Goal: Check status: Check status

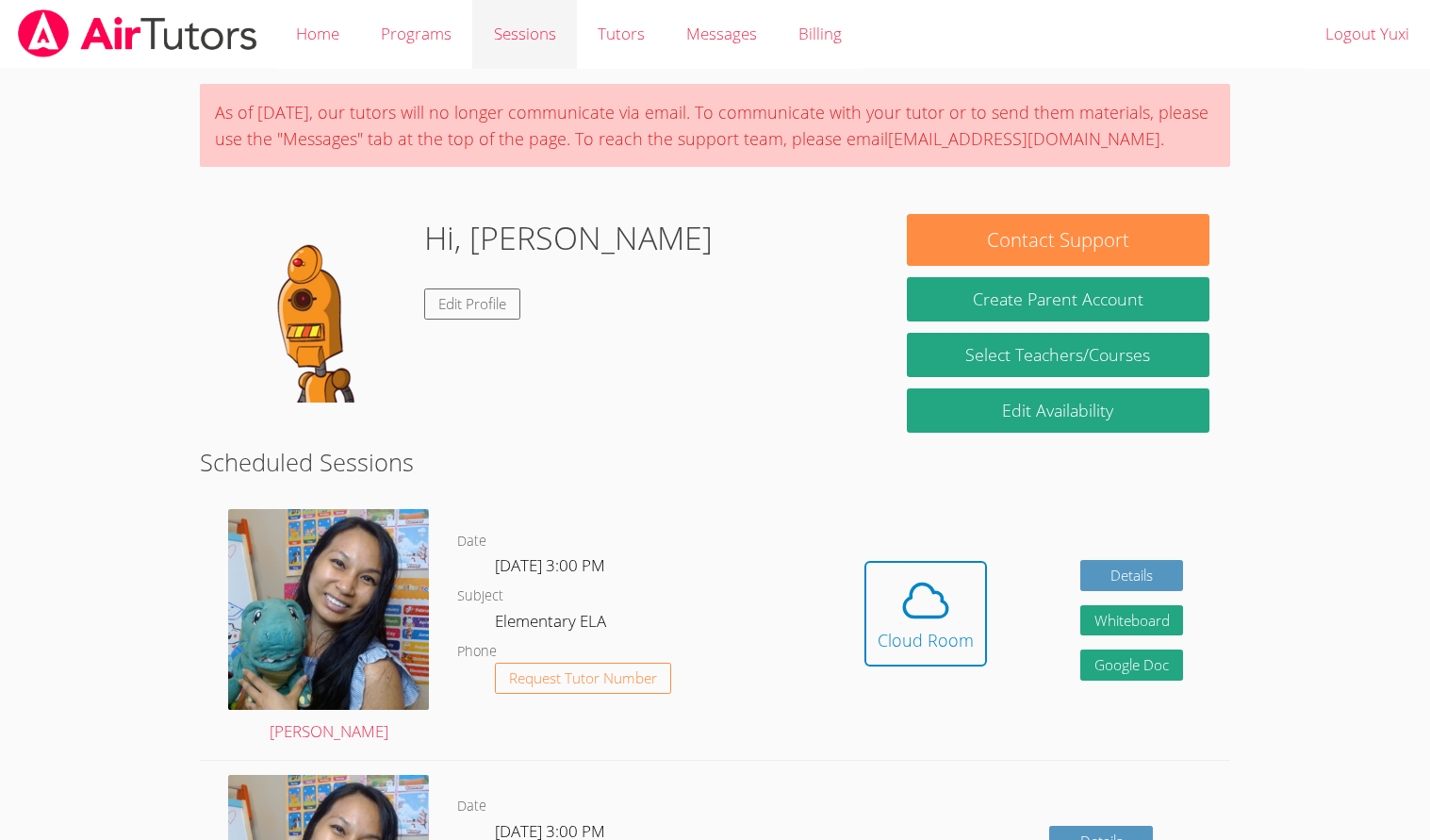
click at [489, 30] on link "Sessions" at bounding box center [524, 34] width 104 height 68
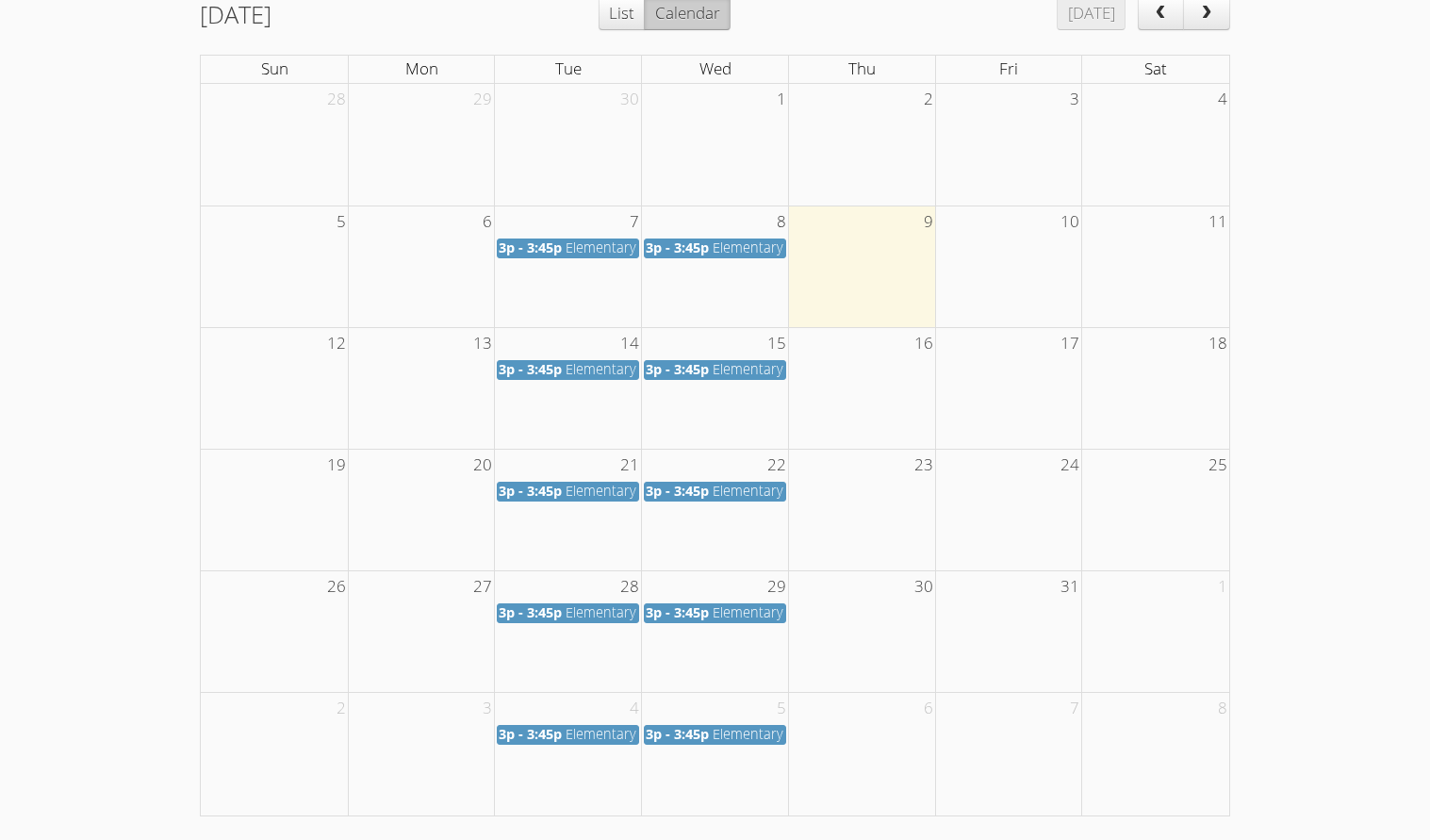
scroll to position [297, 0]
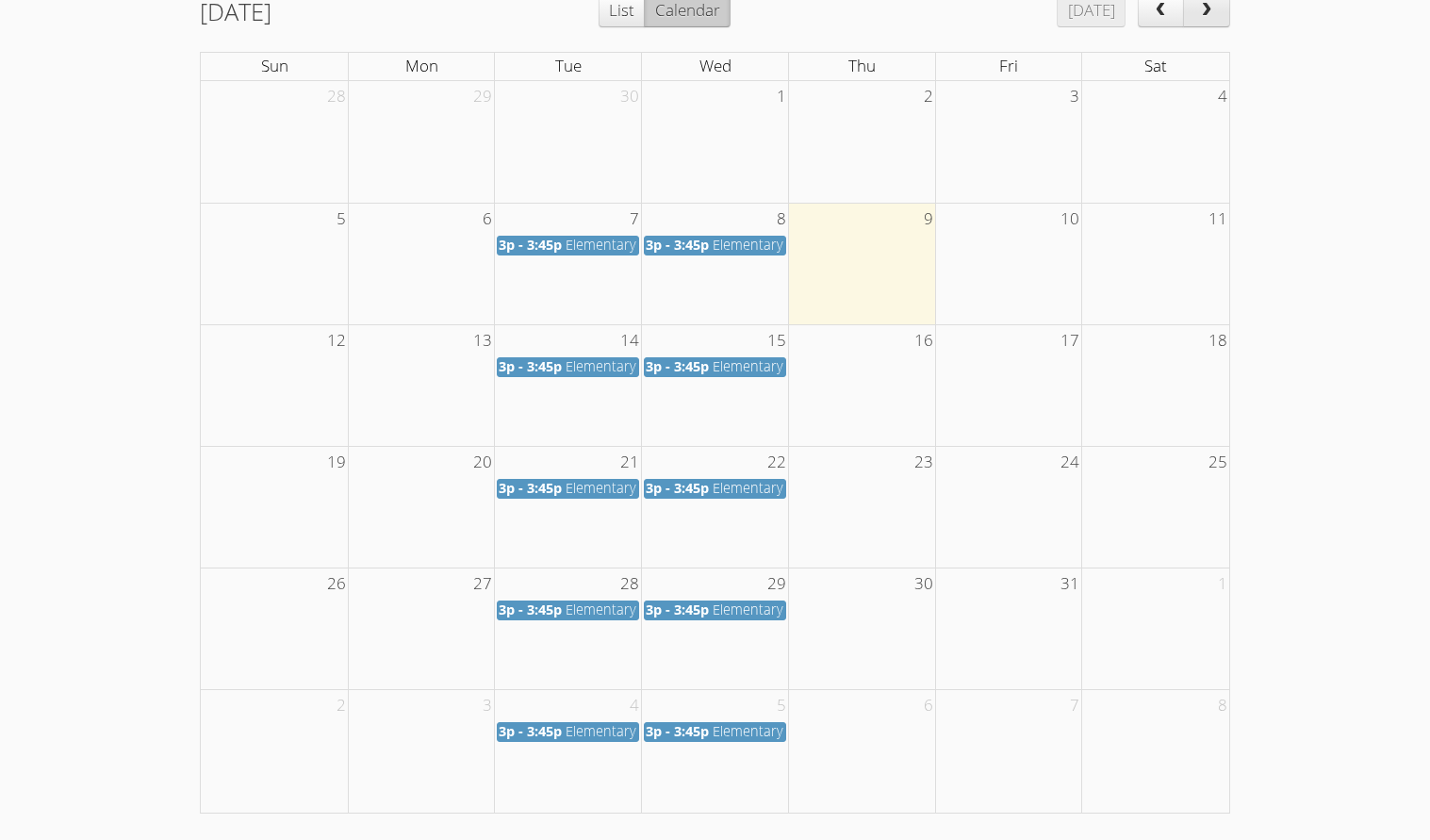
click at [1210, 22] on button "next" at bounding box center [1206, 10] width 47 height 34
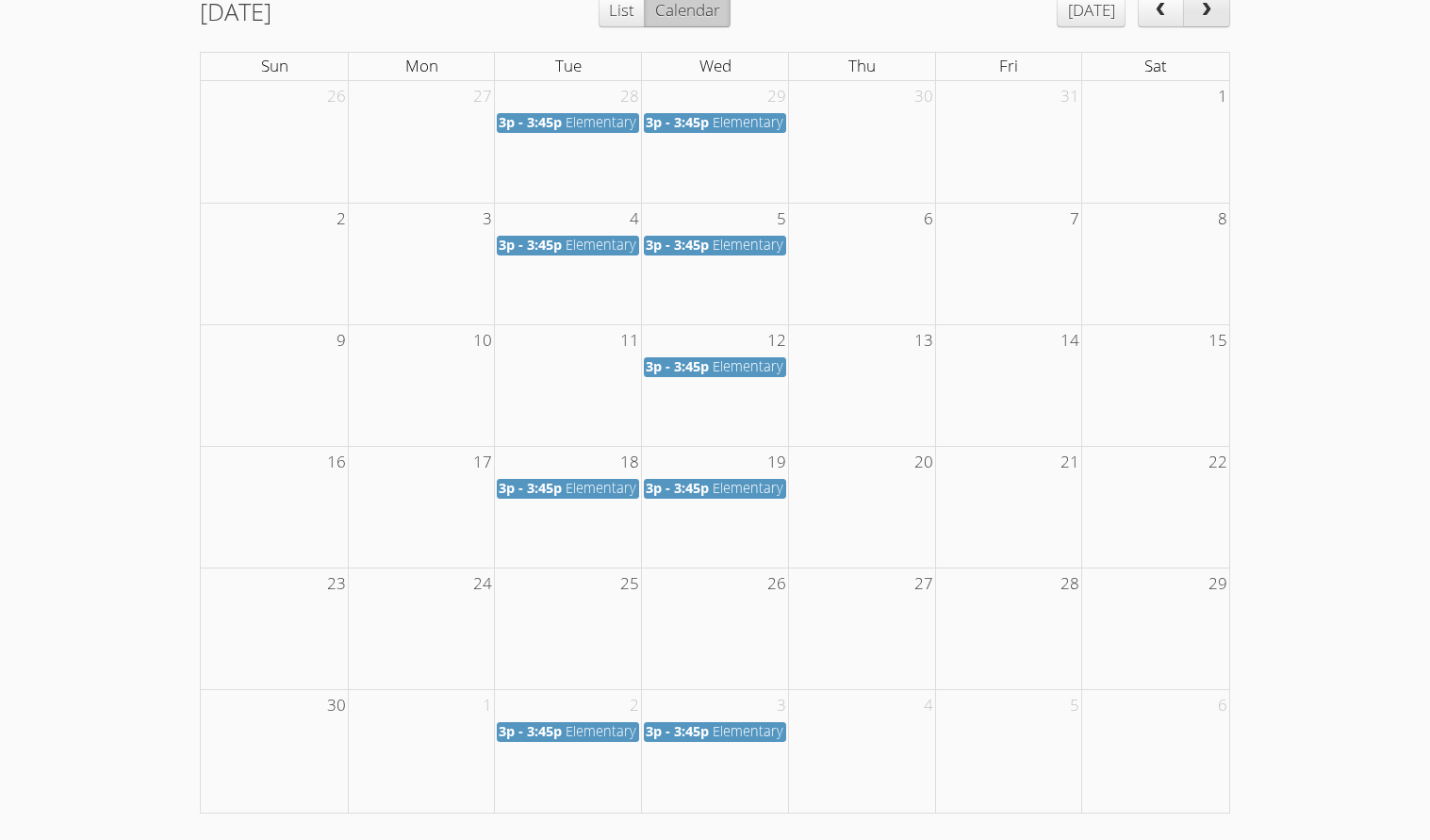
click at [1206, 23] on button "next" at bounding box center [1206, 10] width 47 height 34
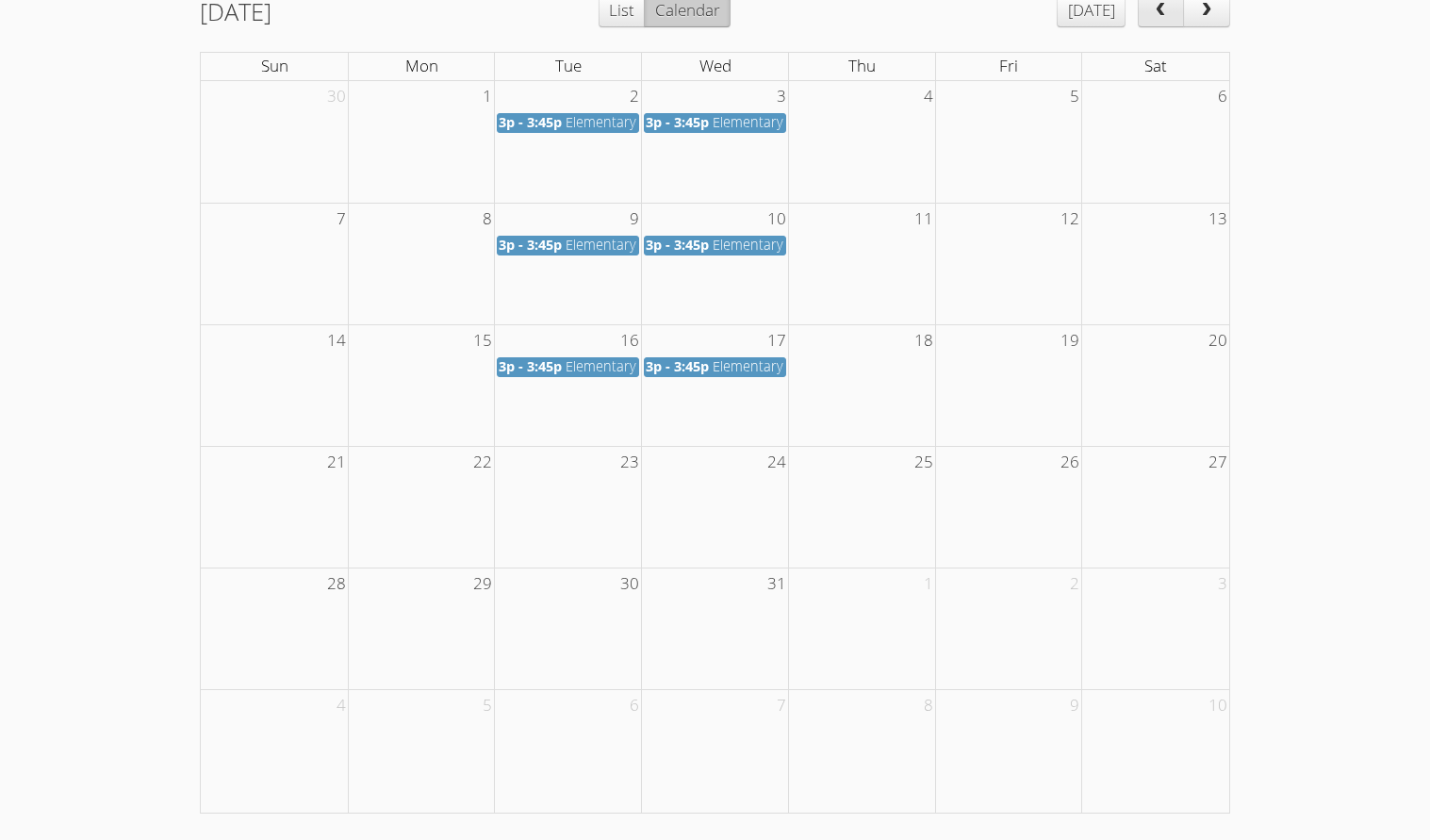
click at [1163, 8] on span "prev" at bounding box center [1161, 11] width 19 height 16
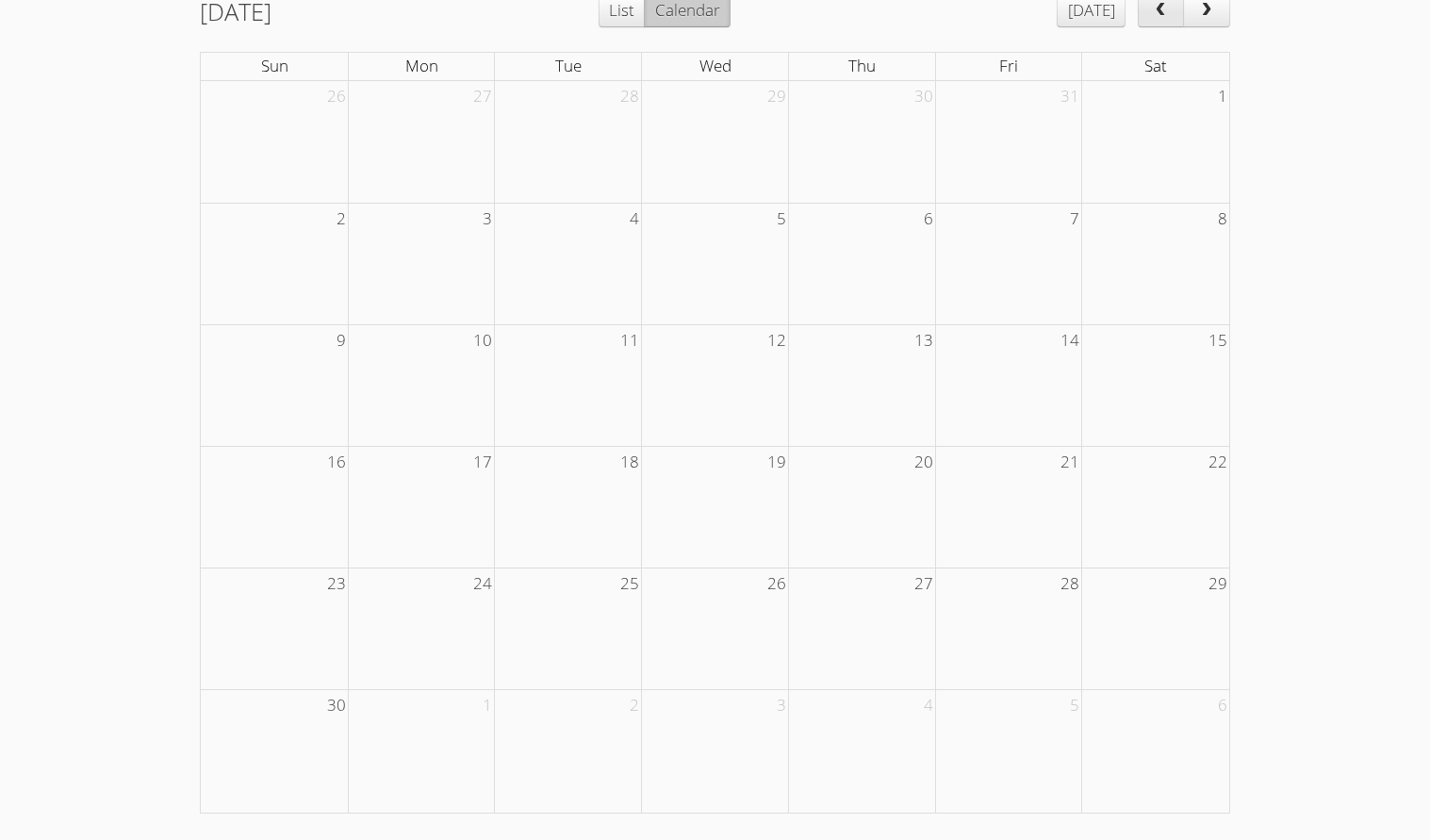
click at [1163, 8] on span "prev" at bounding box center [1161, 11] width 19 height 16
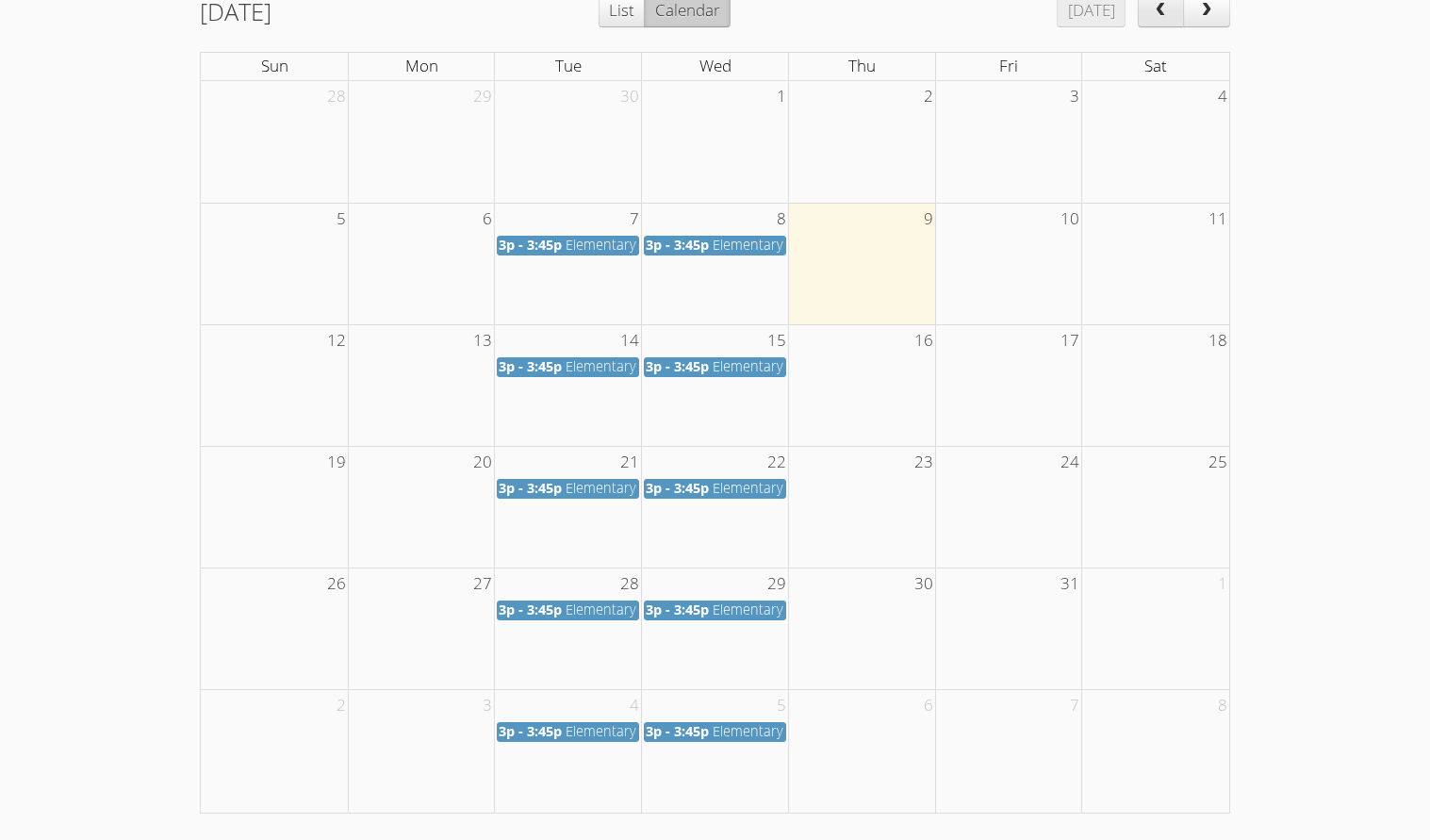
click at [1163, 8] on span "prev" at bounding box center [1161, 11] width 19 height 16
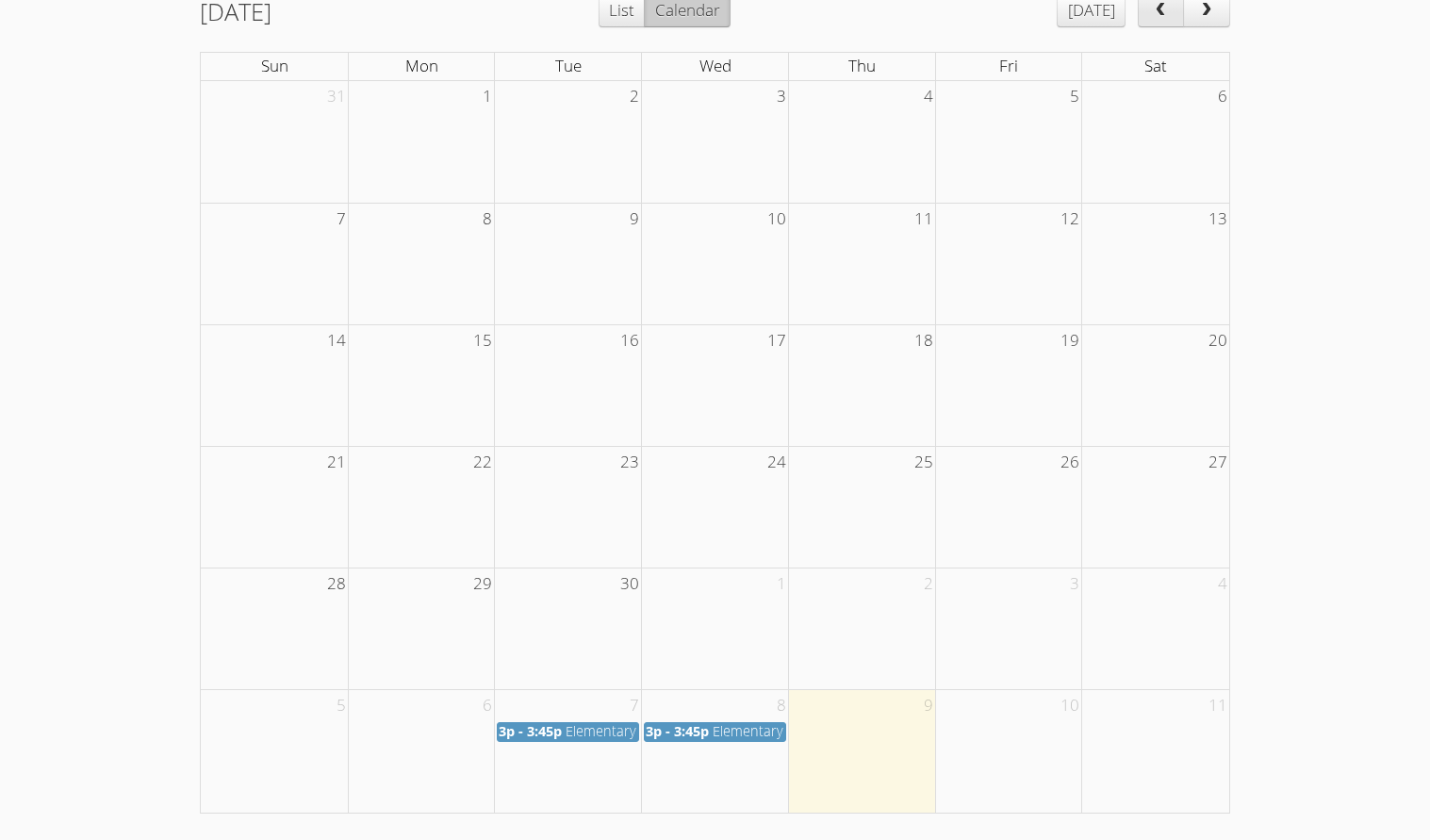
click at [1161, 4] on span "prev" at bounding box center [1161, 11] width 19 height 16
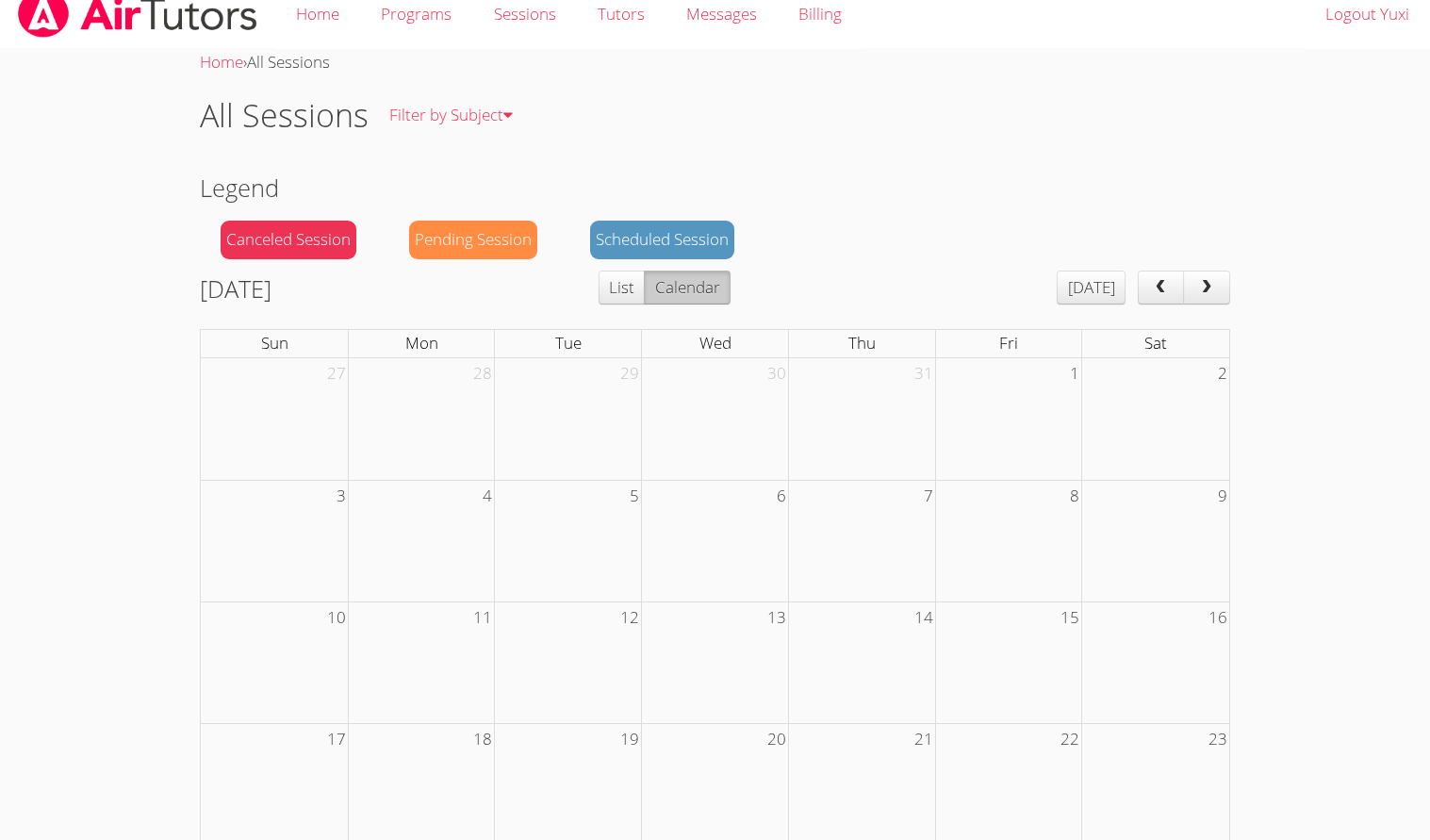
scroll to position [15, 0]
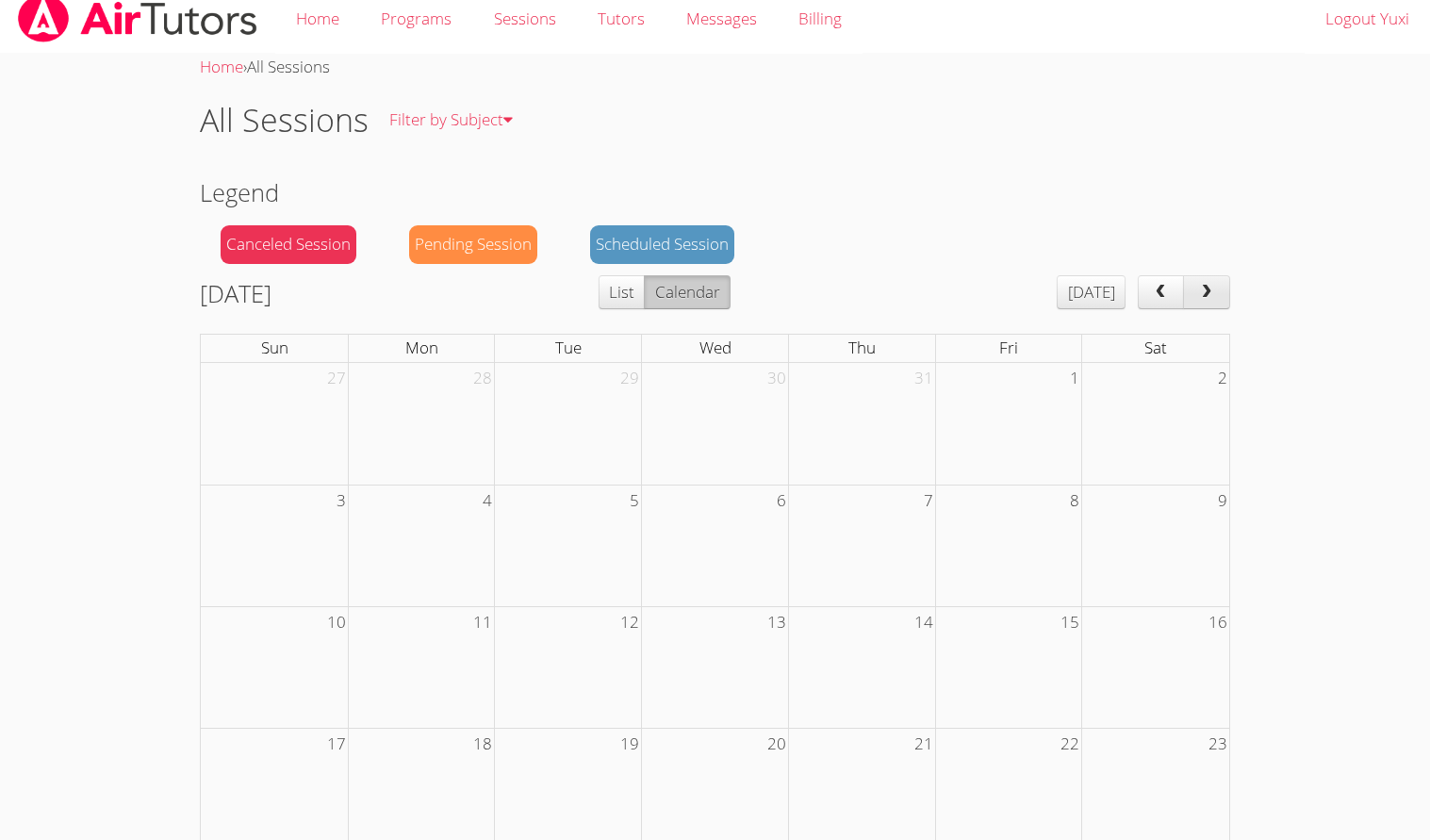
click at [1201, 291] on span "next" at bounding box center [1207, 292] width 19 height 16
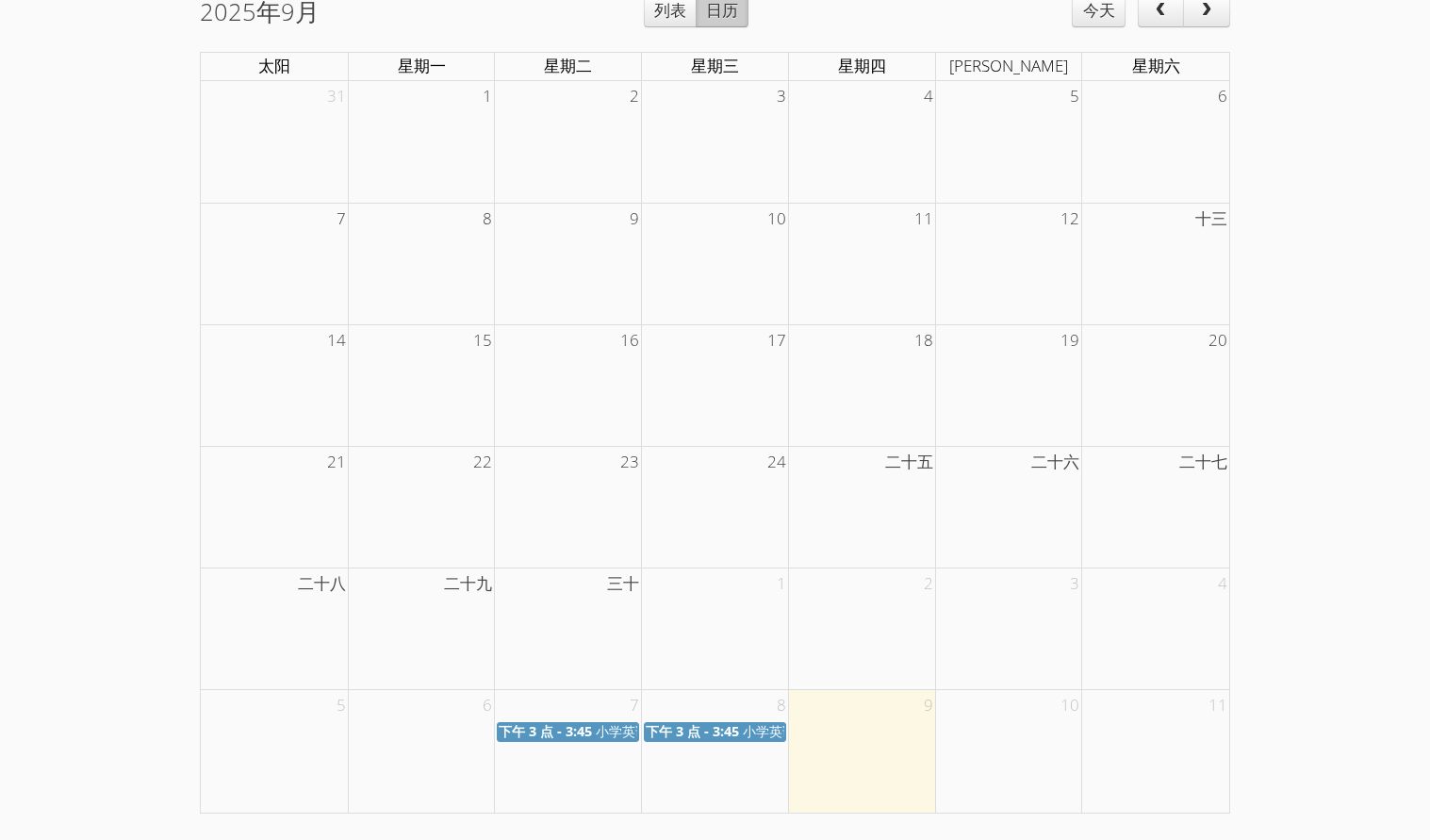
scroll to position [0, 0]
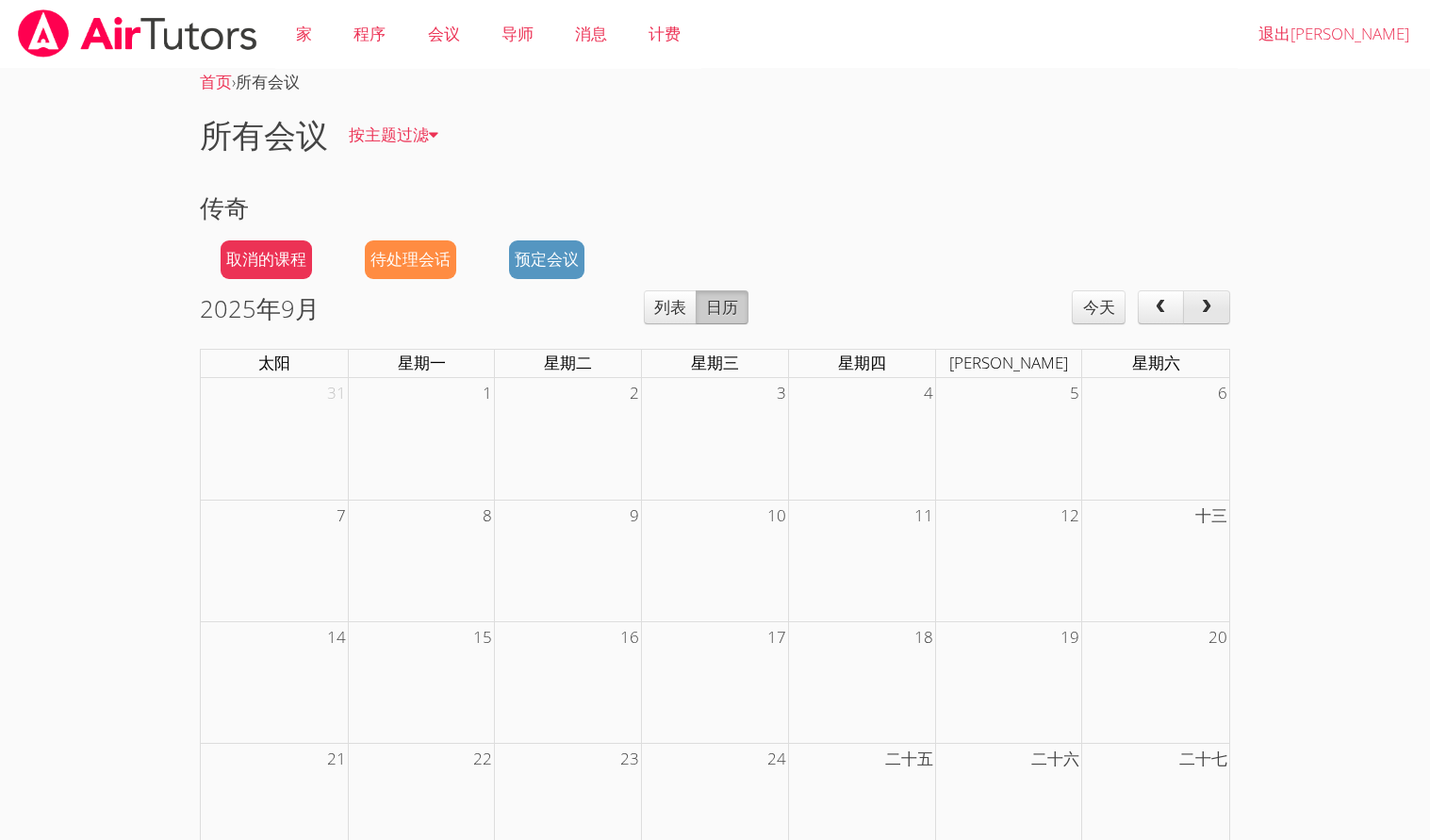
click at [1206, 297] on button "下一个" at bounding box center [1206, 306] width 47 height 34
